Goal: Transaction & Acquisition: Purchase product/service

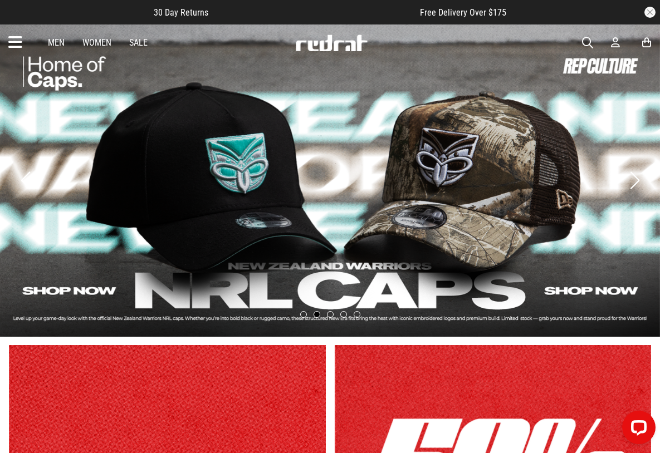
click at [58, 46] on link "Men" at bounding box center [56, 42] width 17 height 11
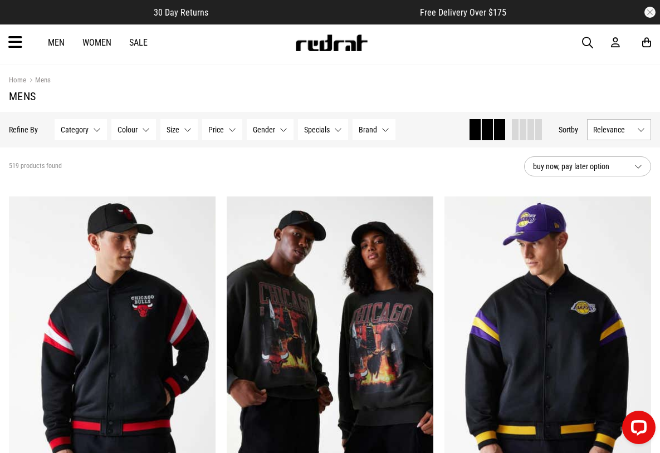
click at [189, 130] on button "Size None selected" at bounding box center [178, 129] width 37 height 21
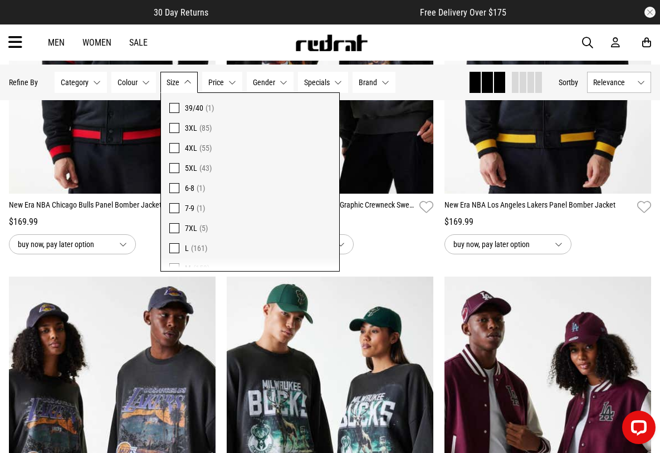
scroll to position [691, 0]
click at [175, 149] on span at bounding box center [174, 149] width 10 height 10
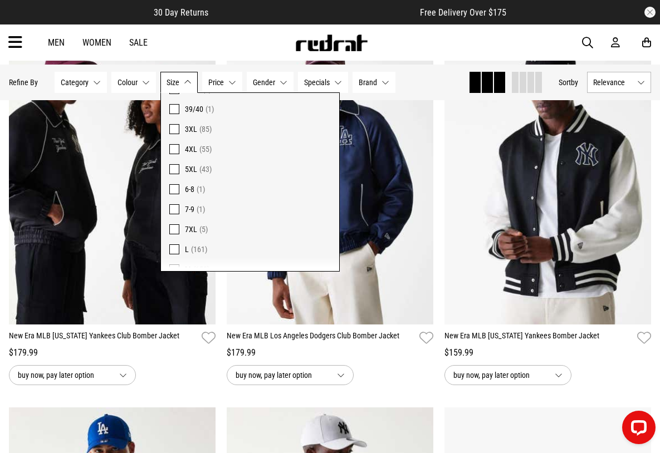
click at [176, 168] on span at bounding box center [174, 169] width 10 height 10
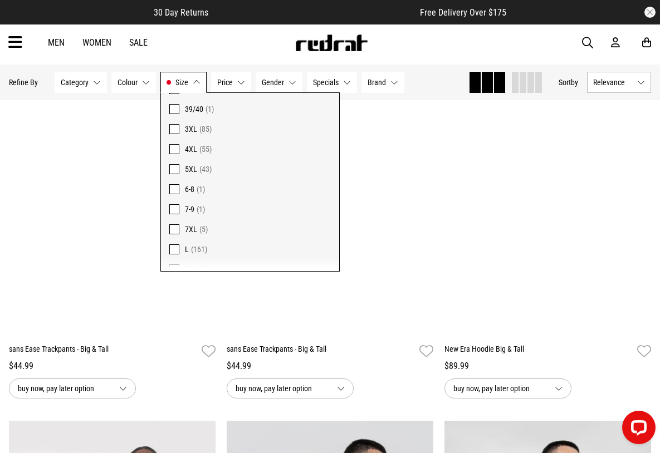
scroll to position [1552, 0]
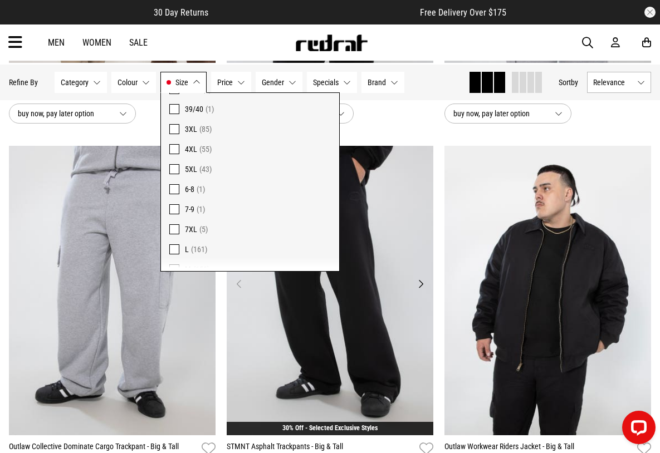
click at [393, 205] on img at bounding box center [330, 290] width 206 height 289
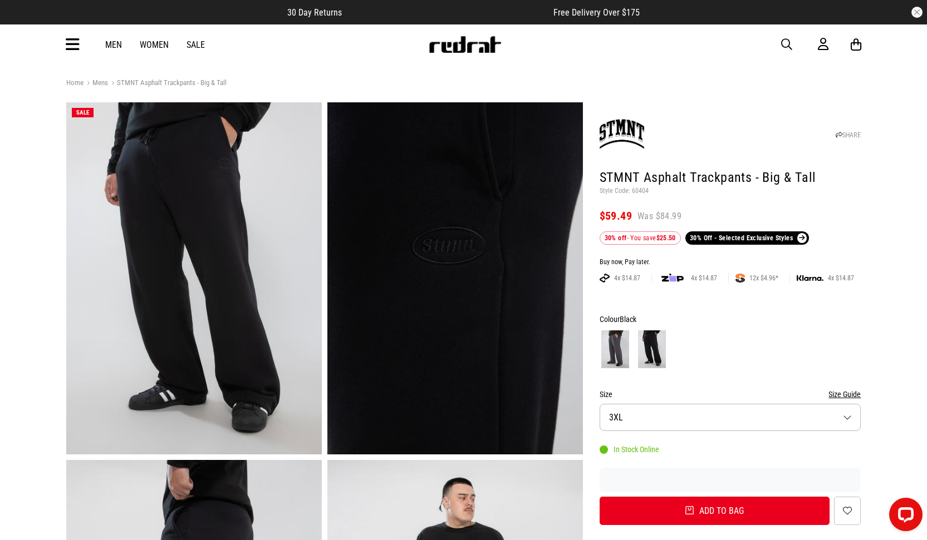
scroll to position [2, 0]
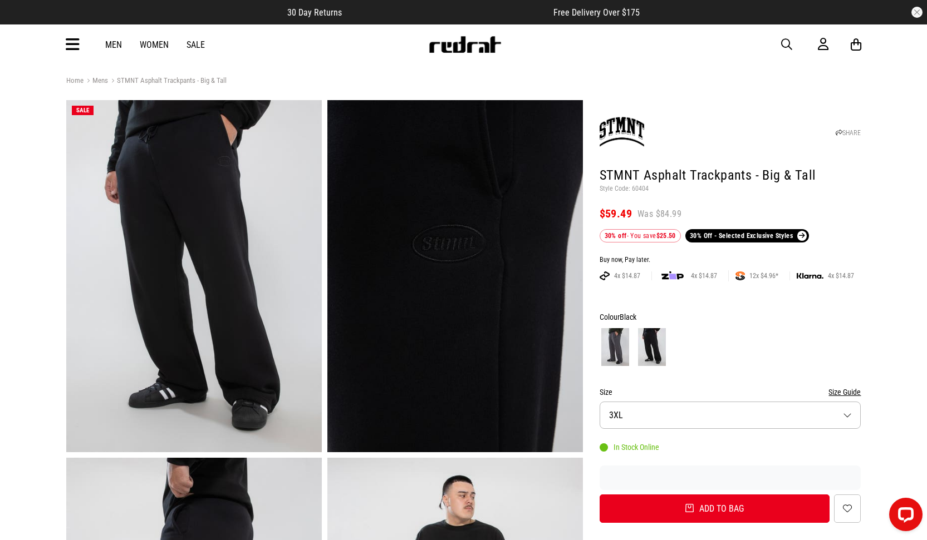
click at [110, 43] on link "Men" at bounding box center [113, 45] width 17 height 11
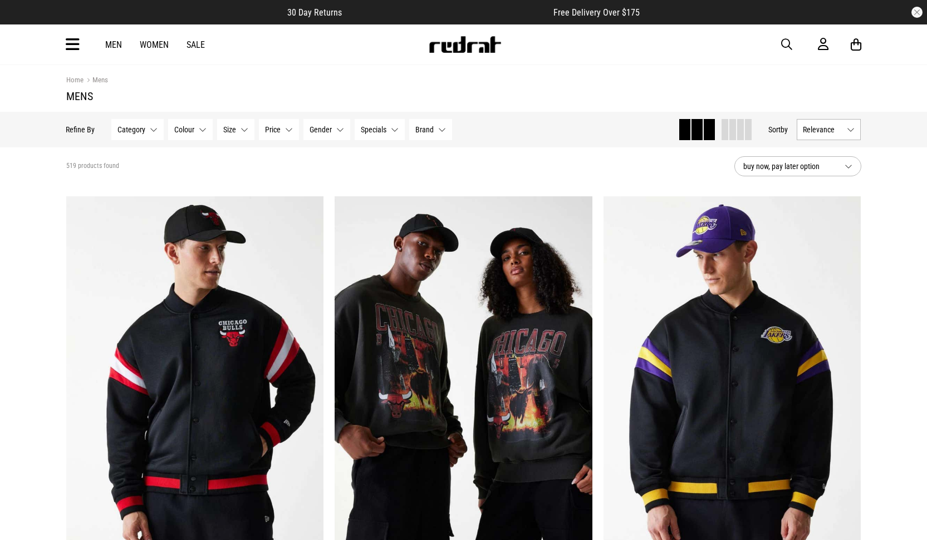
click at [151, 132] on button "Category None selected" at bounding box center [138, 129] width 52 height 21
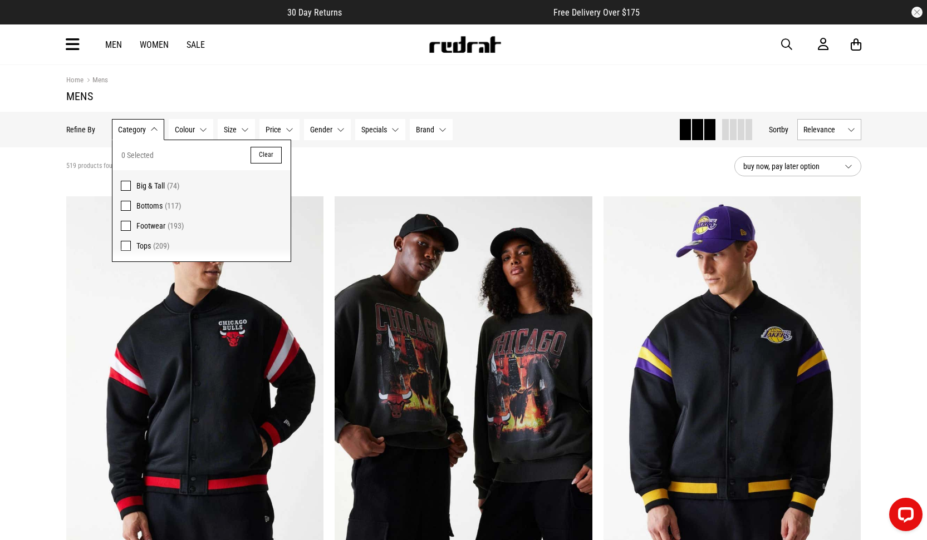
click at [145, 189] on span "Big & Tall" at bounding box center [150, 185] width 28 height 9
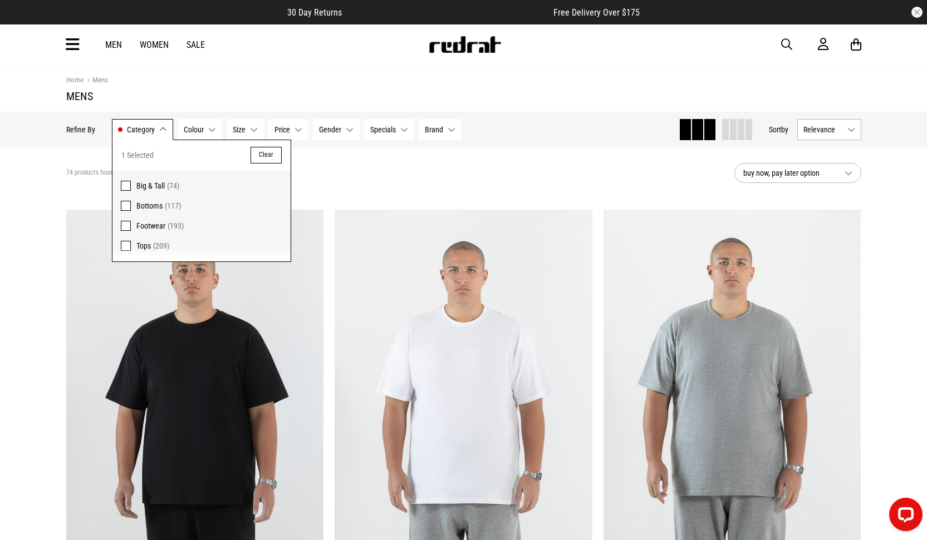
click at [442, 130] on button "Brand None selected" at bounding box center [440, 129] width 43 height 21
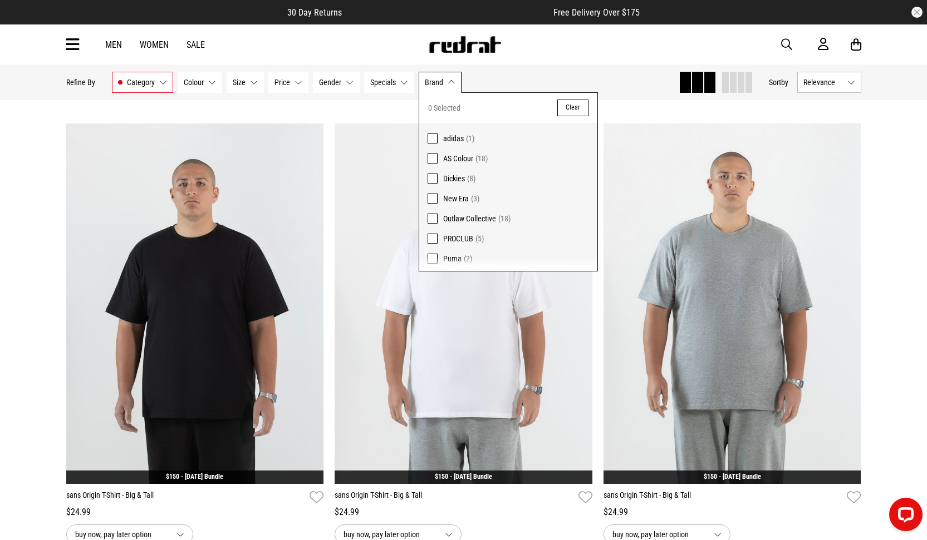
scroll to position [78, 0]
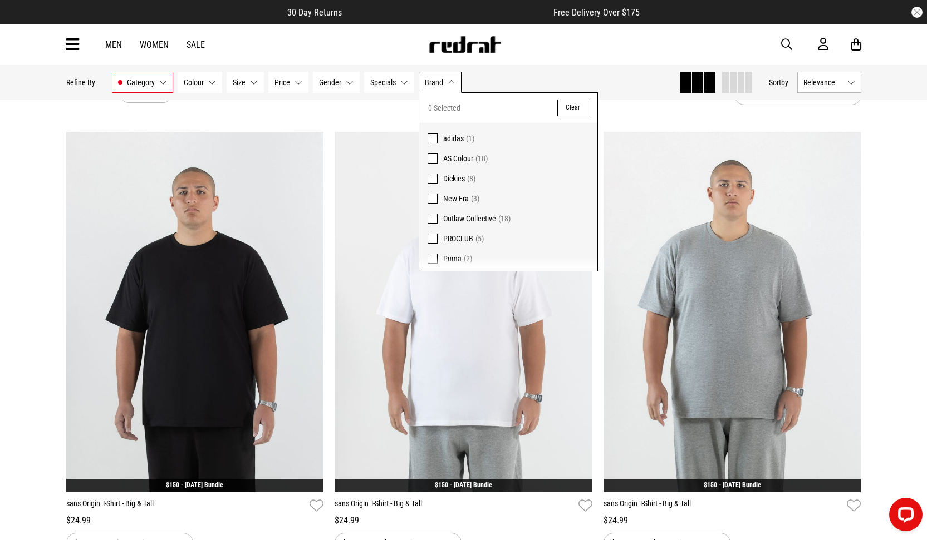
click at [240, 85] on span "Size" at bounding box center [239, 82] width 13 height 9
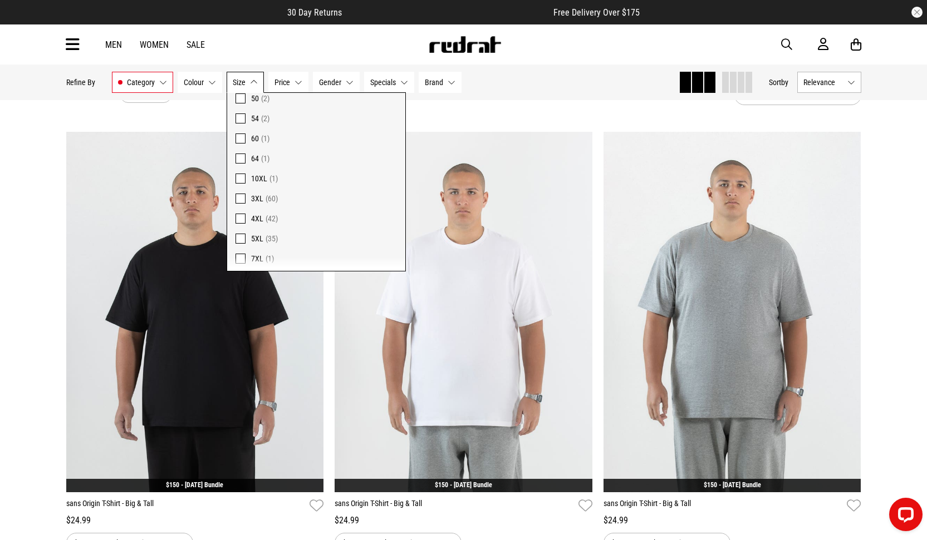
scroll to position [124, 0]
click at [239, 235] on span at bounding box center [240, 235] width 10 height 10
click at [238, 216] on span at bounding box center [240, 215] width 10 height 10
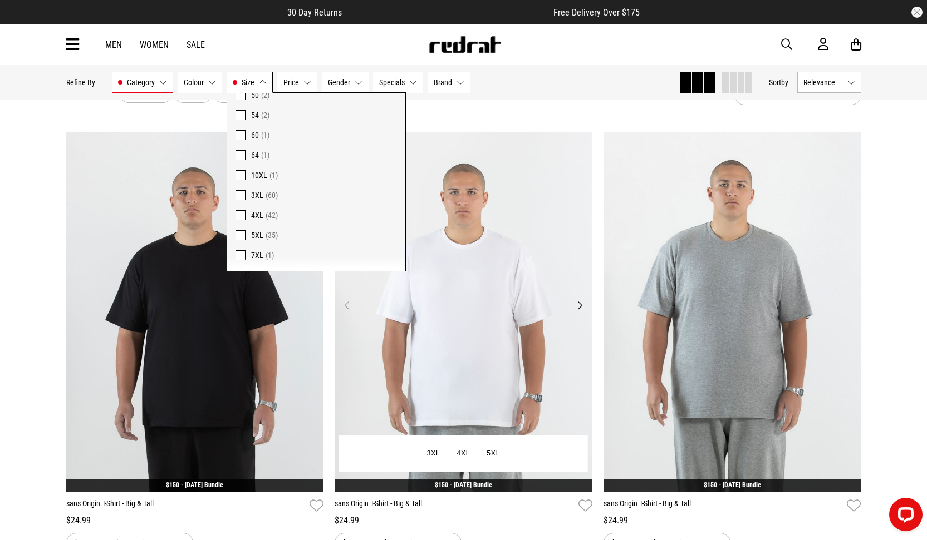
click at [515, 199] on img at bounding box center [463, 312] width 258 height 361
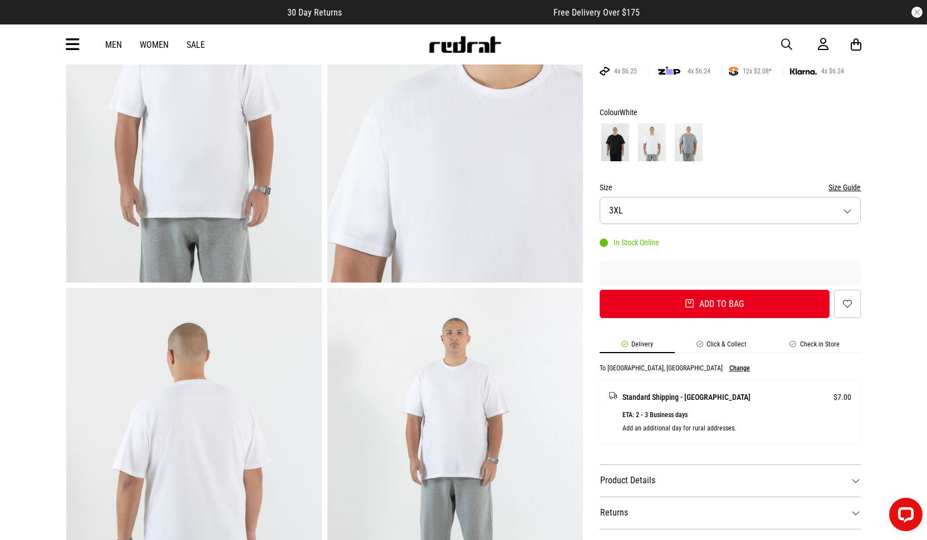
scroll to position [285, 0]
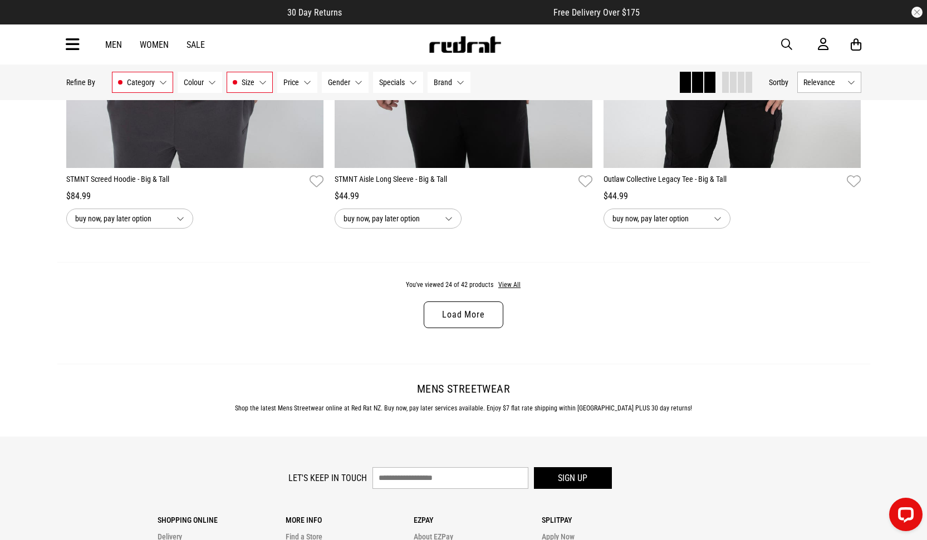
scroll to position [3509, 0]
click at [461, 312] on link "Load More" at bounding box center [463, 314] width 79 height 27
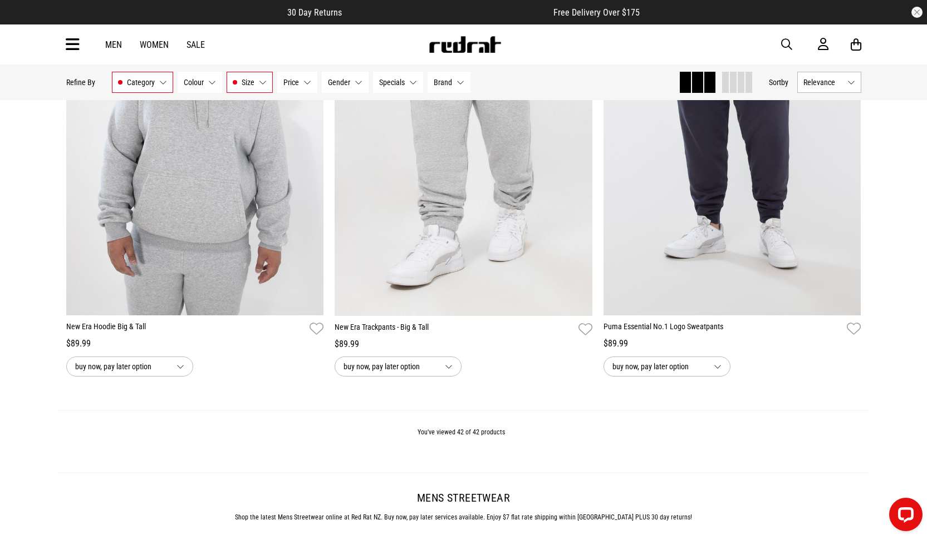
scroll to position [6051, 0]
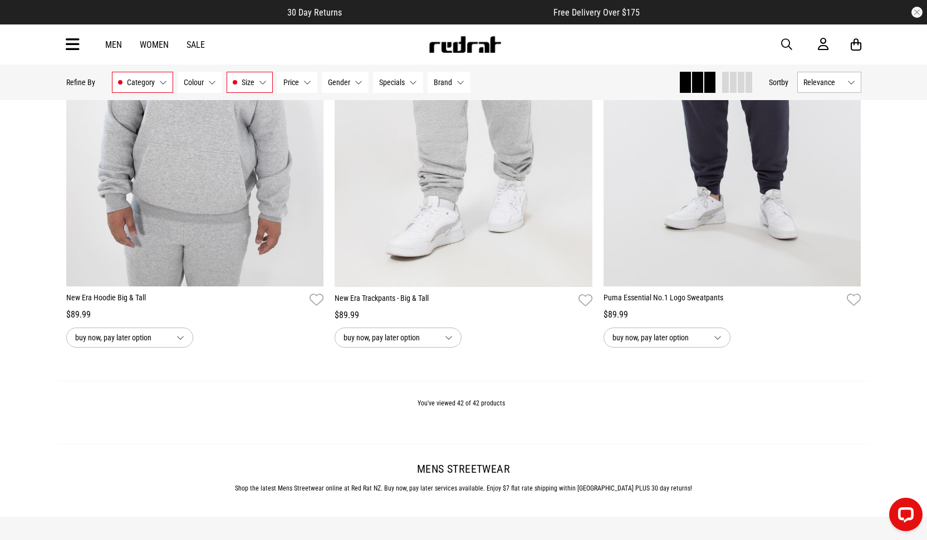
click at [452, 85] on button "Brand None selected" at bounding box center [448, 82] width 43 height 21
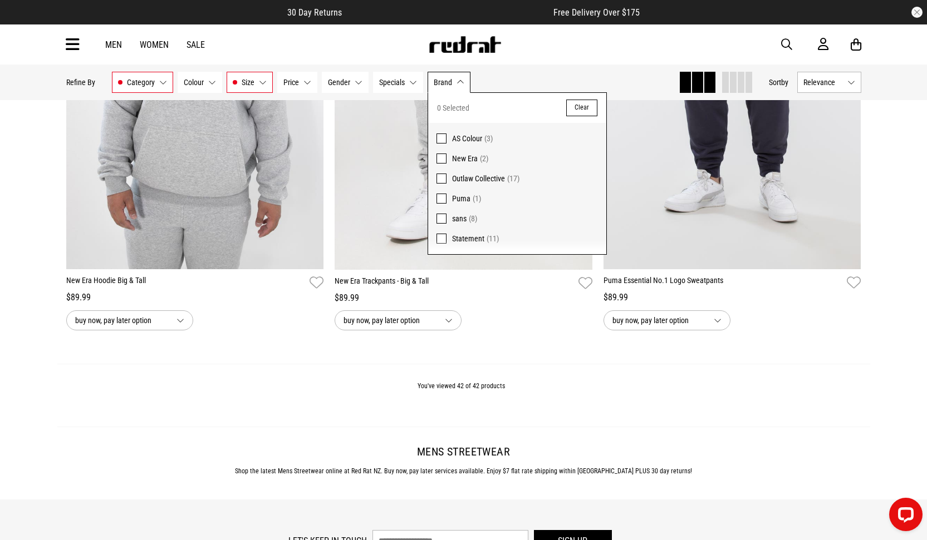
scroll to position [6069, 0]
click at [441, 199] on span at bounding box center [441, 199] width 10 height 10
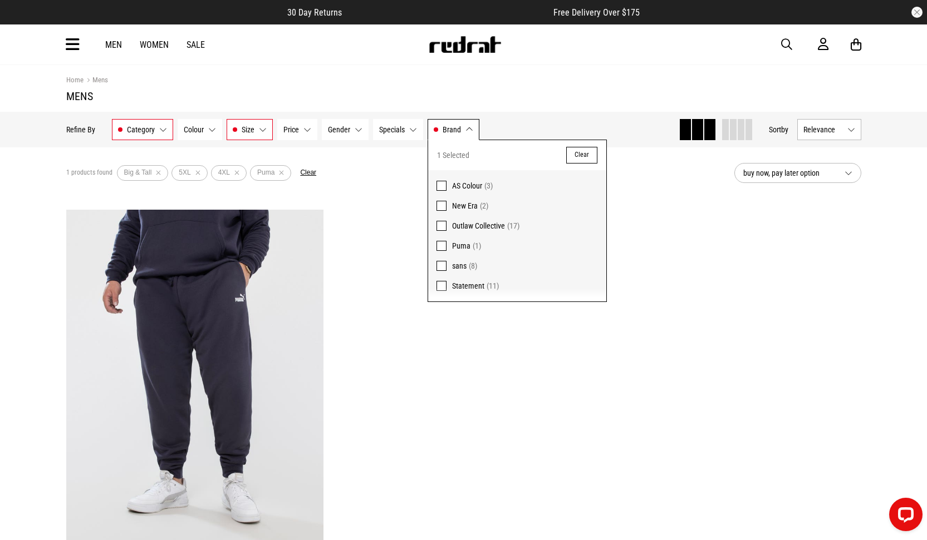
click at [846, 131] on button "Relevance" at bounding box center [829, 129] width 64 height 21
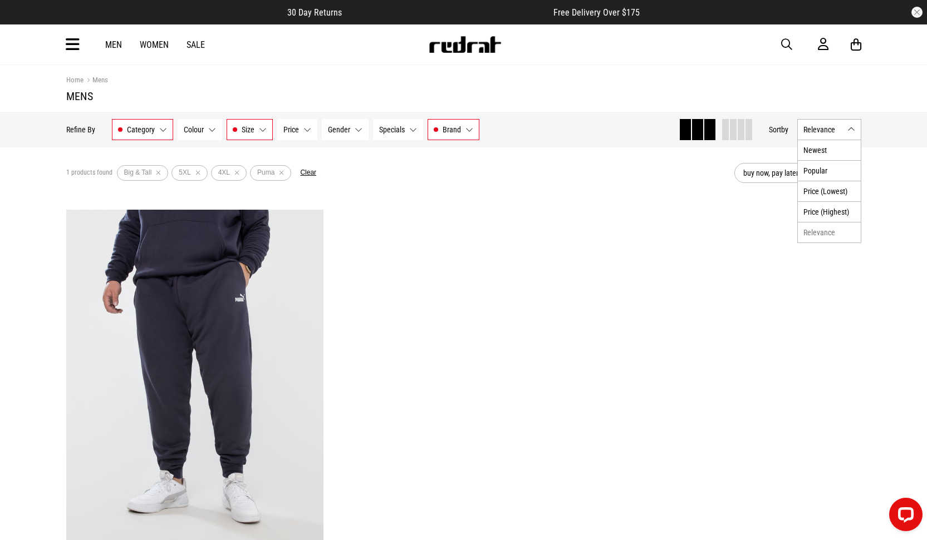
click at [846, 131] on button "Relevance" at bounding box center [829, 129] width 64 height 21
click at [405, 133] on button "Specials None selected" at bounding box center [398, 129] width 50 height 21
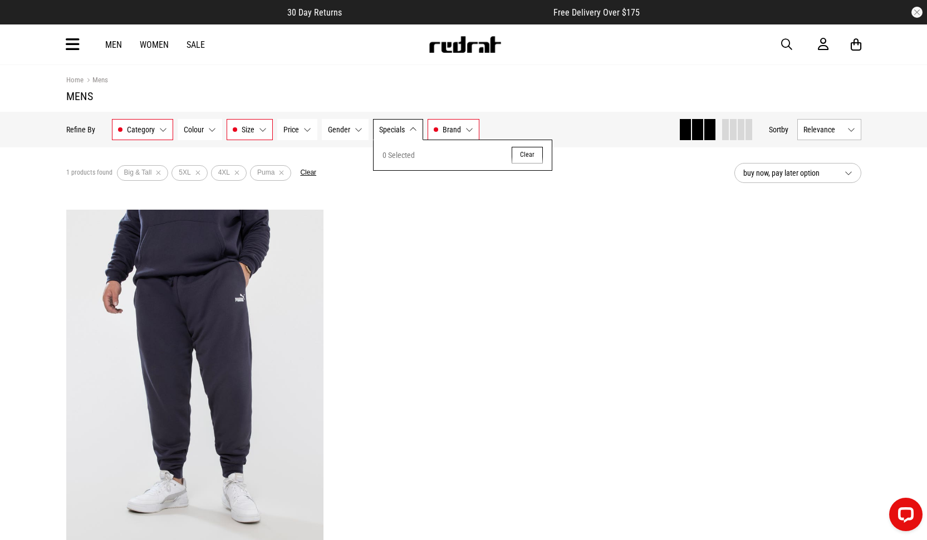
click at [355, 129] on button "Gender None selected" at bounding box center [345, 129] width 47 height 21
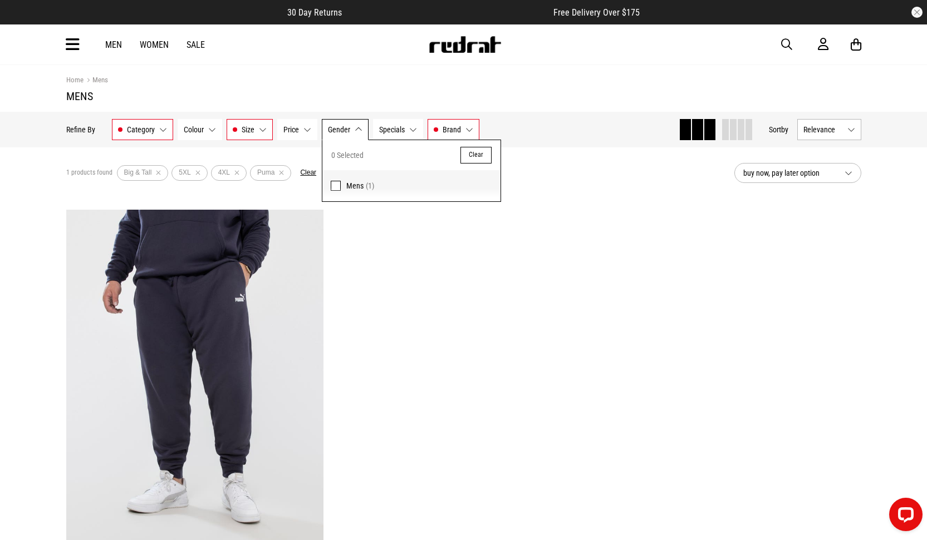
click at [337, 189] on span at bounding box center [336, 186] width 10 height 10
click at [436, 273] on div "**********" at bounding box center [464, 432] width 806 height 444
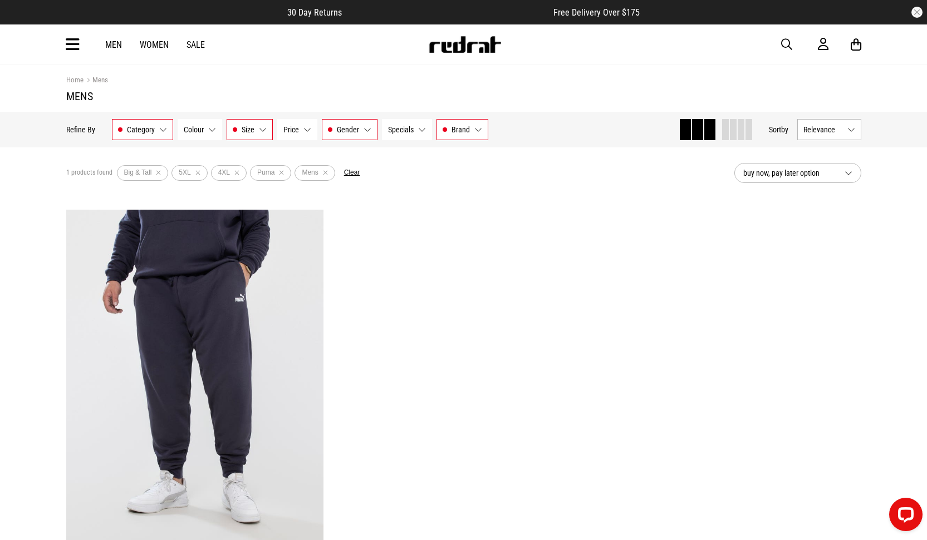
click at [352, 174] on button "Clear" at bounding box center [352, 173] width 16 height 9
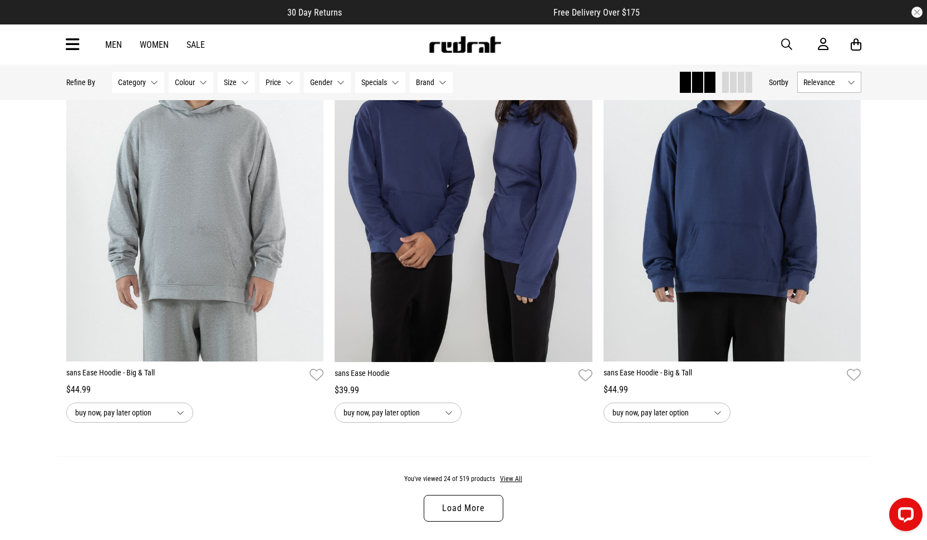
scroll to position [3486, 0]
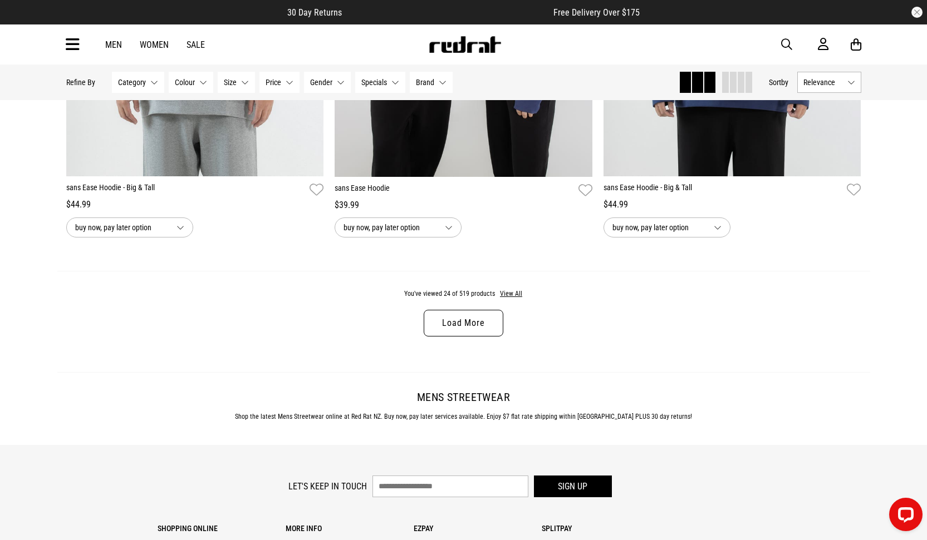
click at [456, 329] on link "Load More" at bounding box center [463, 323] width 79 height 27
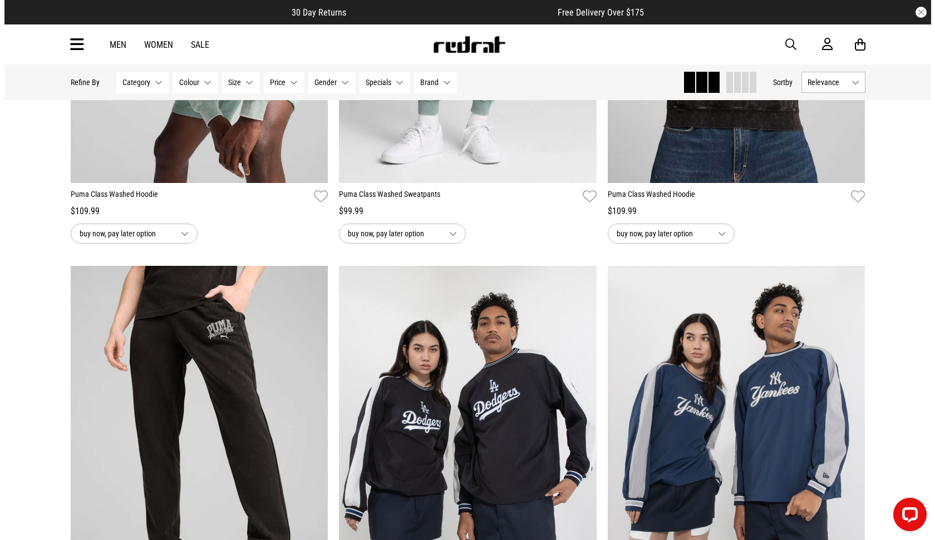
scroll to position [4811, 0]
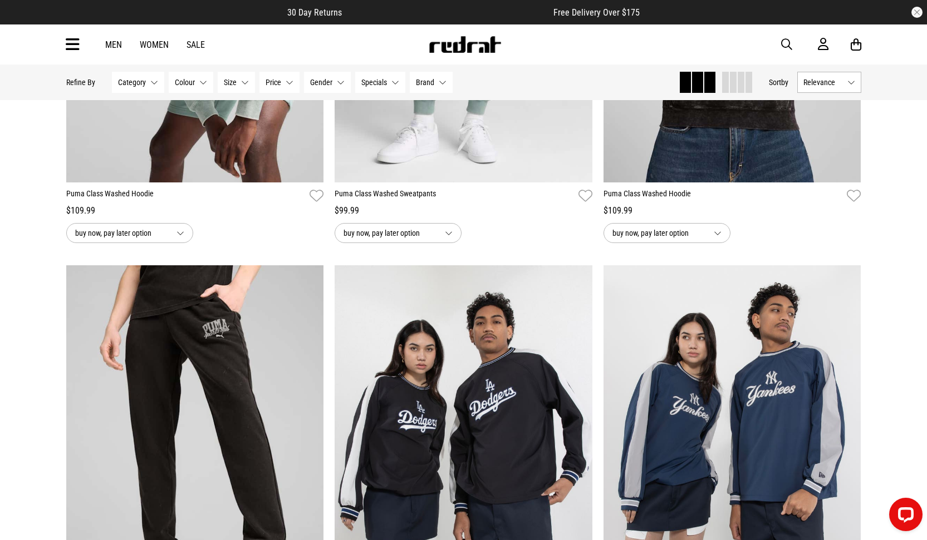
click at [69, 43] on icon at bounding box center [73, 45] width 14 height 18
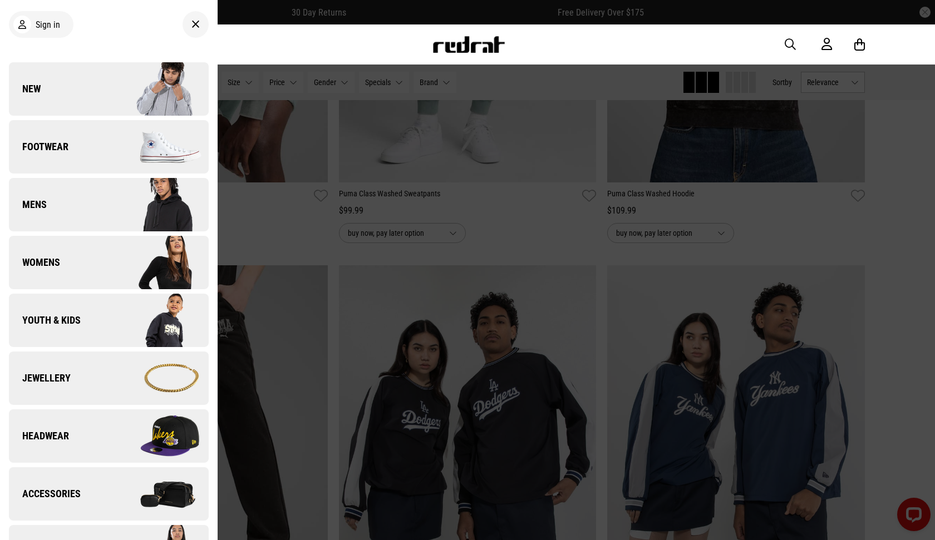
click at [38, 203] on span "Mens" at bounding box center [28, 204] width 38 height 13
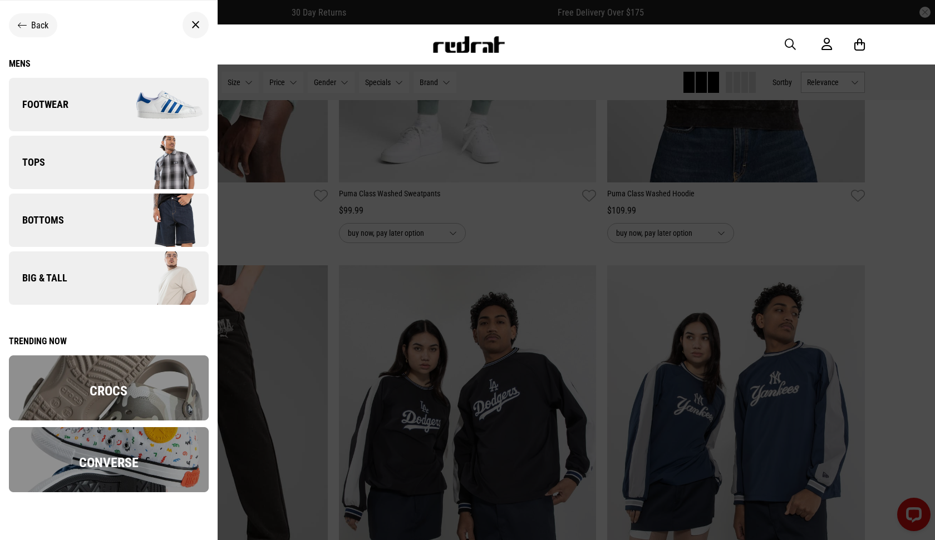
click at [34, 156] on span "Tops" at bounding box center [27, 162] width 36 height 13
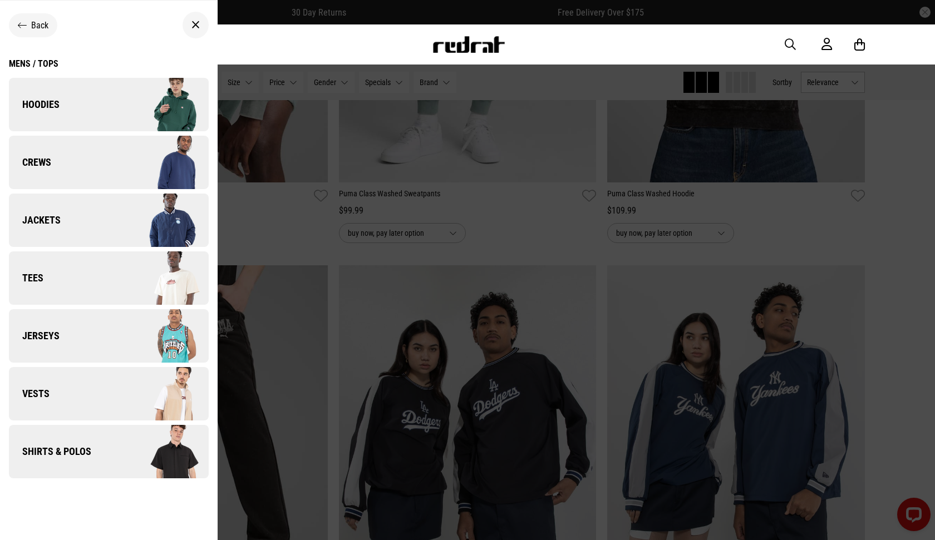
click at [48, 102] on span "Hoodies" at bounding box center [34, 104] width 51 height 13
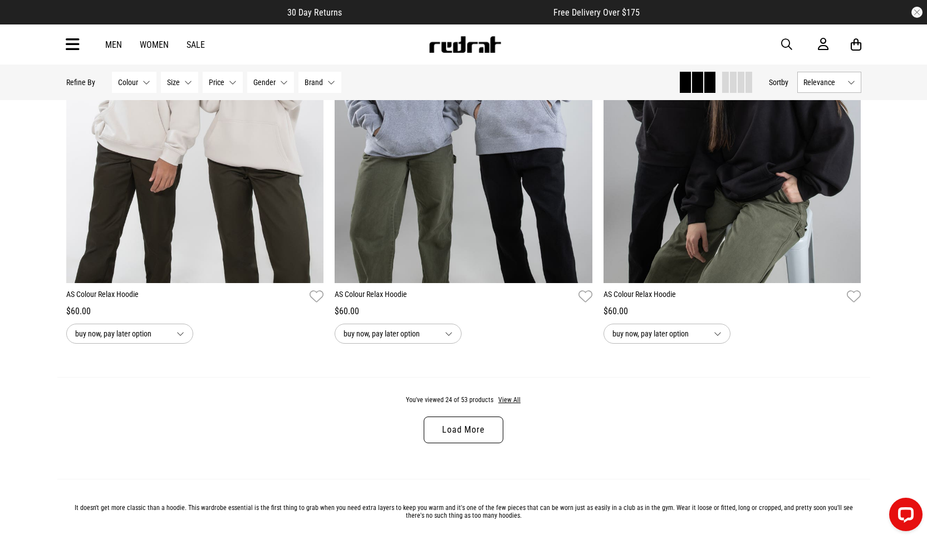
scroll to position [3382, 0]
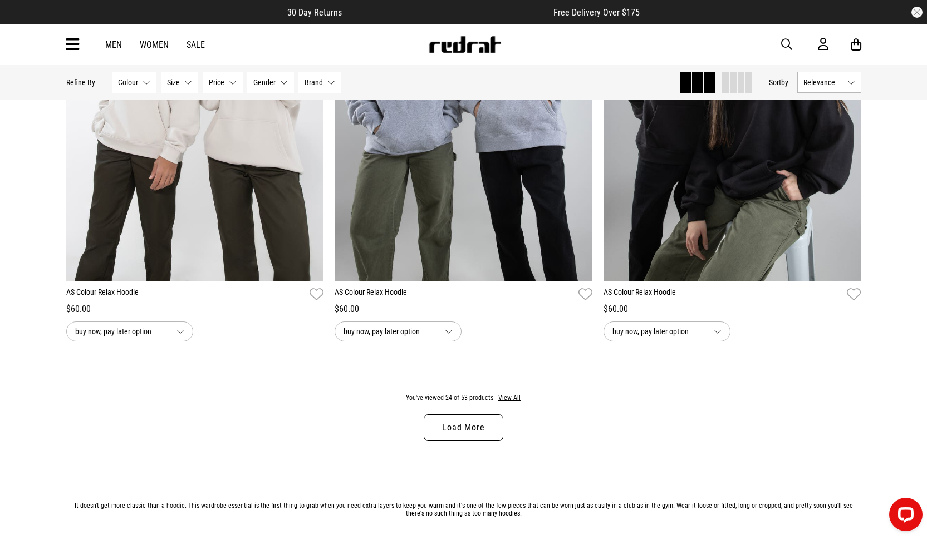
click at [466, 435] on link "Load More" at bounding box center [463, 428] width 79 height 27
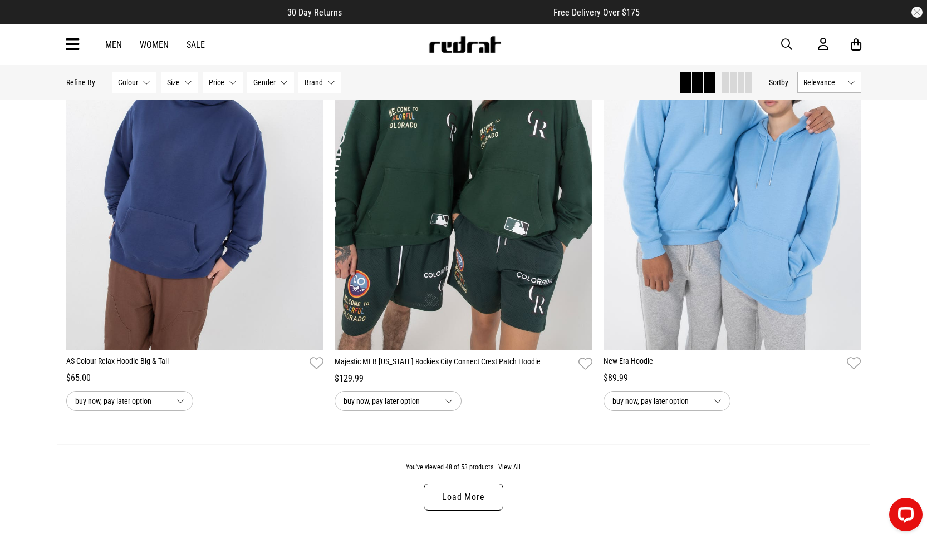
scroll to position [6864, 0]
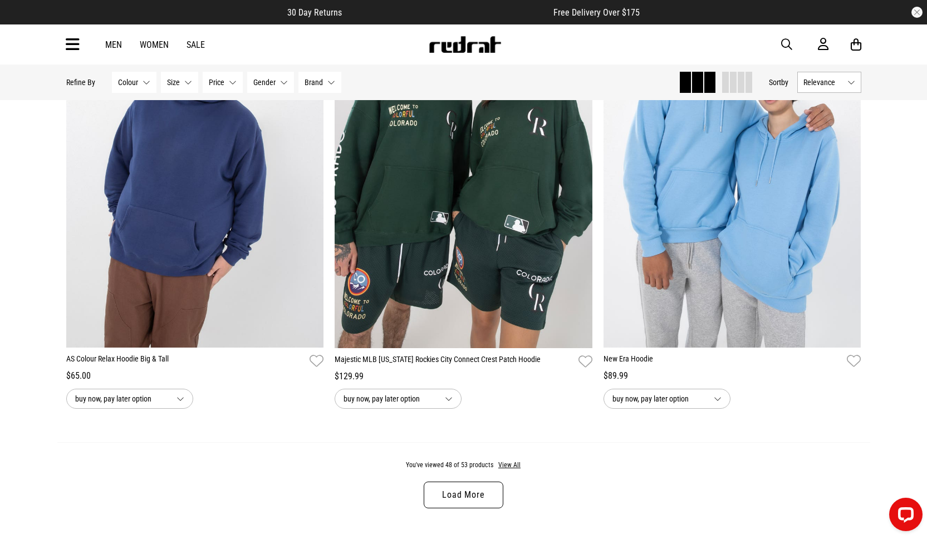
click at [460, 498] on link "Load More" at bounding box center [463, 495] width 79 height 27
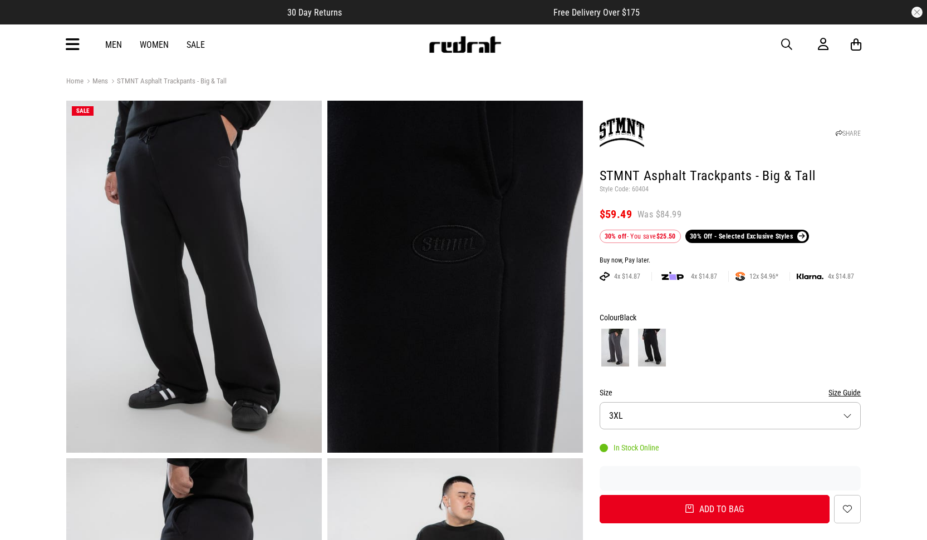
scroll to position [2, 0]
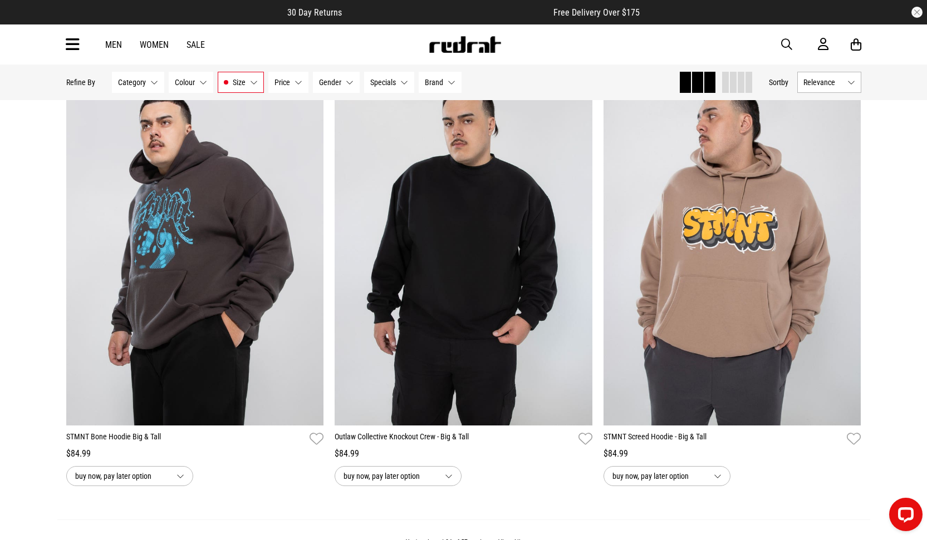
scroll to position [3486, 0]
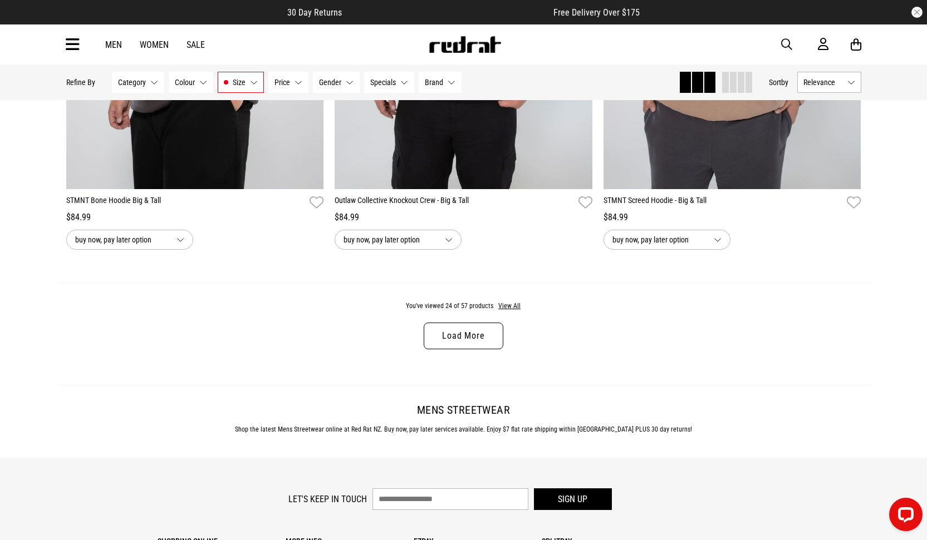
click at [459, 334] on link "Load More" at bounding box center [463, 336] width 79 height 27
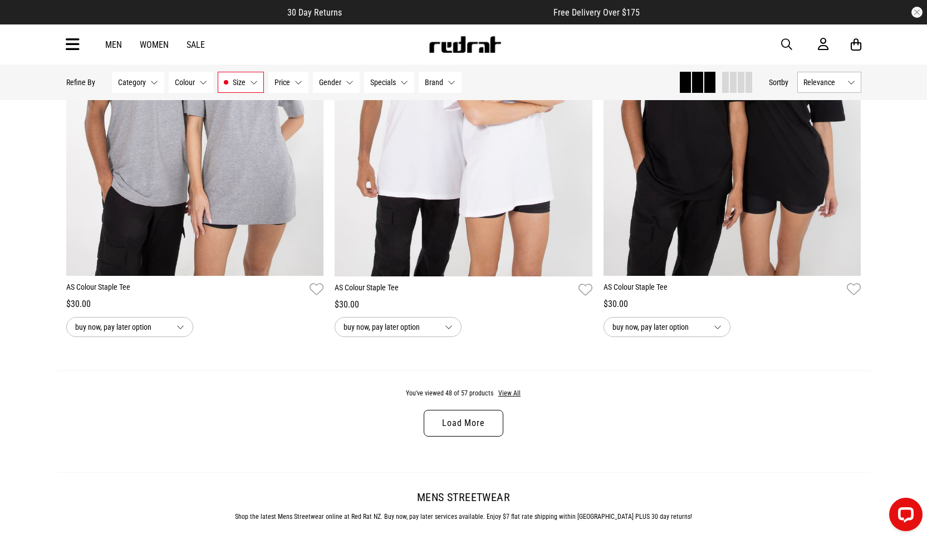
scroll to position [7260, 0]
